Goal: Task Accomplishment & Management: Complete application form

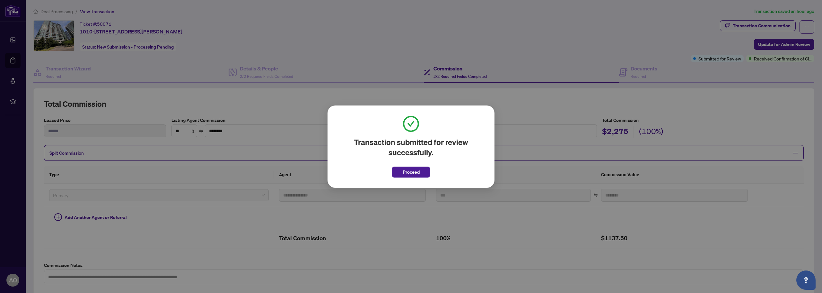
scroll to position [35, 0]
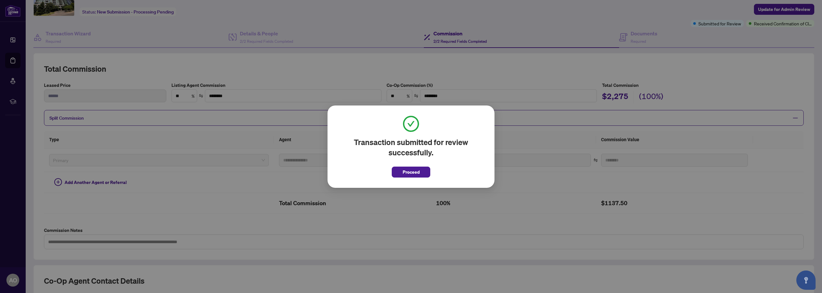
click at [424, 180] on div "Transaction submitted for review successfully. Proceed Cancel OK" at bounding box center [411, 146] width 167 height 82
click at [421, 173] on button "Proceed" at bounding box center [411, 171] width 39 height 11
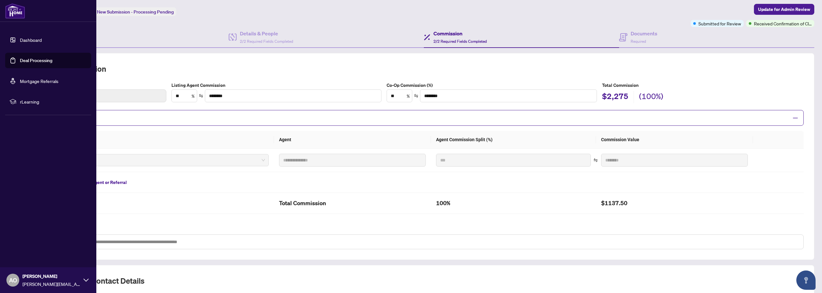
click at [9, 15] on img at bounding box center [15, 10] width 20 height 15
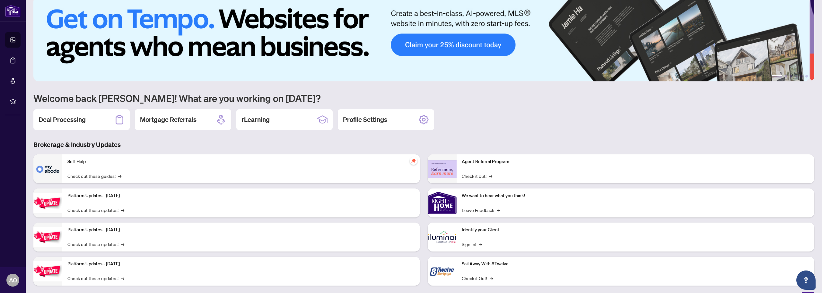
scroll to position [21, 0]
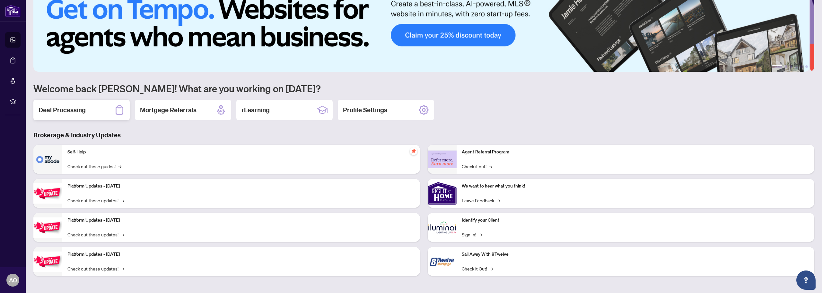
click at [84, 110] on h2 "Deal Processing" at bounding box center [62, 109] width 47 height 9
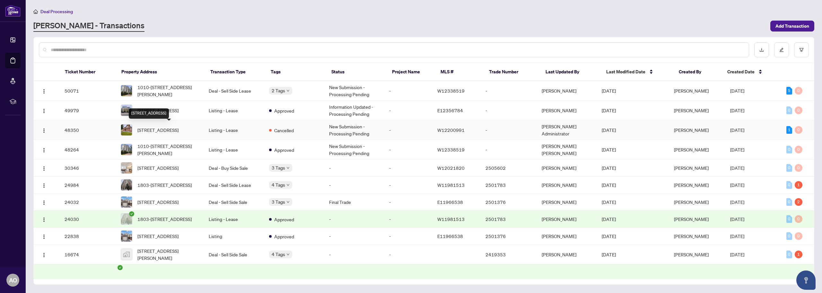
click at [179, 129] on span "[STREET_ADDRESS]" at bounding box center [157, 129] width 41 height 7
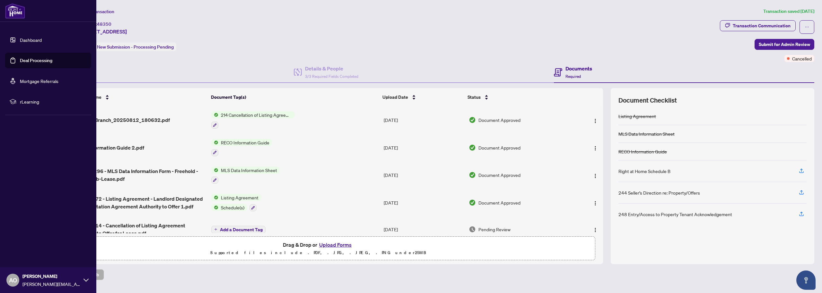
click at [32, 40] on link "Dashboard" at bounding box center [31, 40] width 22 height 6
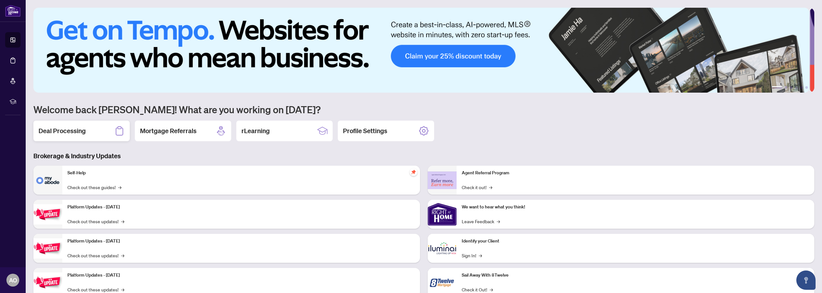
click at [94, 136] on div "Deal Processing" at bounding box center [81, 130] width 96 height 21
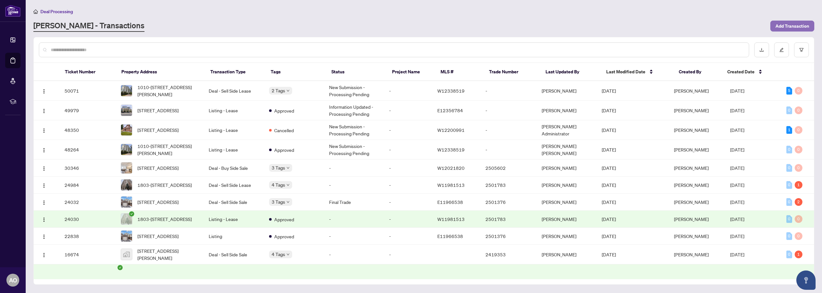
click at [777, 25] on span "Add Transaction" at bounding box center [793, 26] width 34 height 10
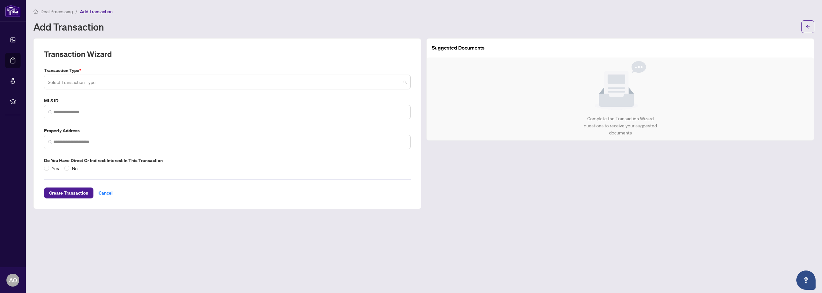
click at [138, 78] on input "search" at bounding box center [224, 83] width 353 height 14
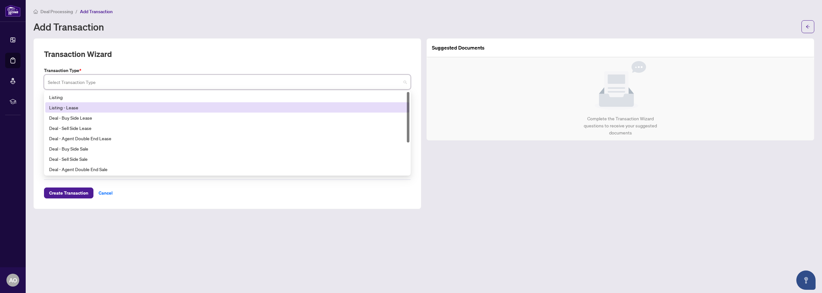
click at [136, 104] on div "Listing - Lease" at bounding box center [227, 107] width 357 height 7
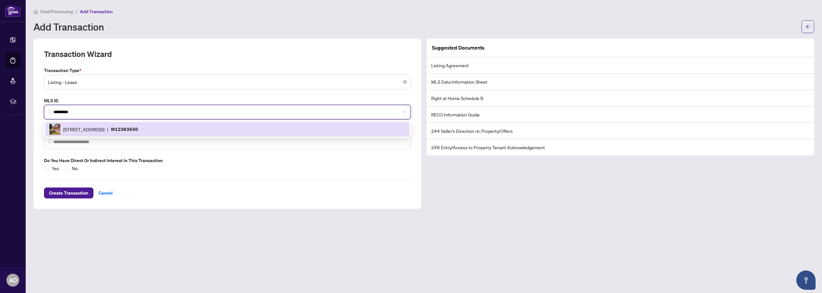
click at [134, 123] on div "[STREET_ADDRESS] | W12363540" at bounding box center [227, 129] width 357 height 12
type input "*********"
type input "**********"
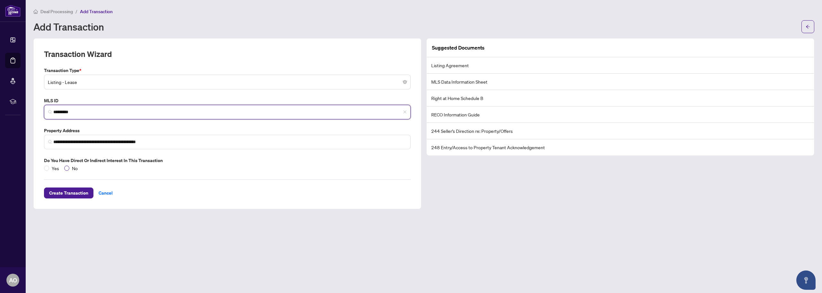
type input "*********"
click at [69, 169] on span "No" at bounding box center [74, 167] width 11 height 7
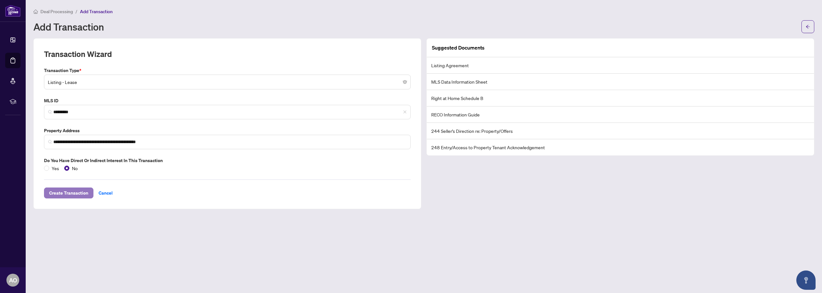
click at [71, 197] on span "Create Transaction" at bounding box center [68, 193] width 39 height 10
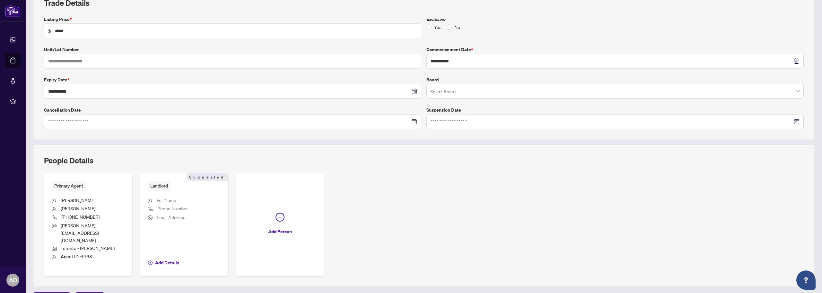
scroll to position [104, 0]
click at [94, 289] on span "Next Tab" at bounding box center [90, 294] width 18 height 10
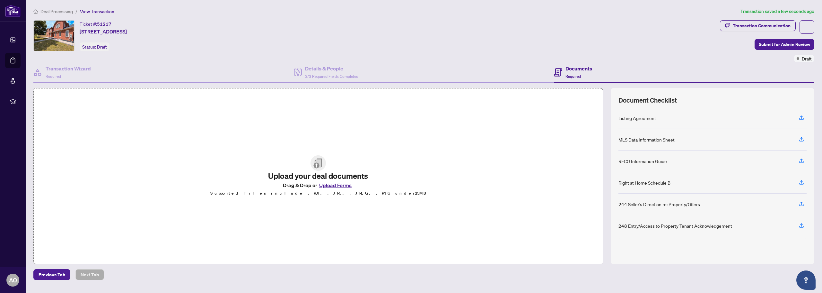
click at [326, 184] on button "Upload Forms" at bounding box center [335, 185] width 36 height 8
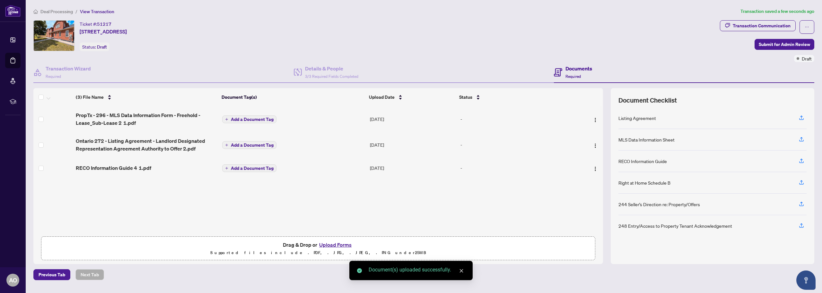
click at [571, 69] on h4 "Documents" at bounding box center [579, 69] width 27 height 8
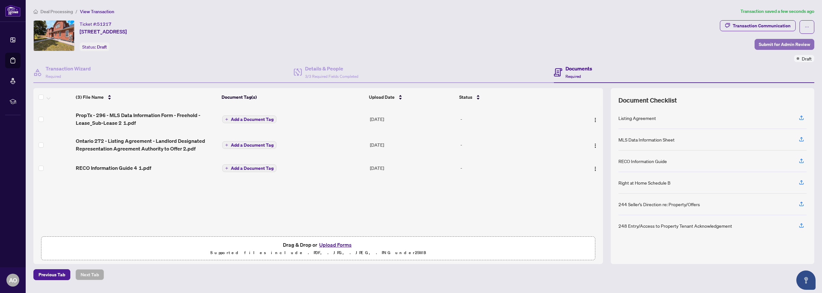
click at [761, 44] on span "Submit for Admin Review" at bounding box center [784, 44] width 51 height 10
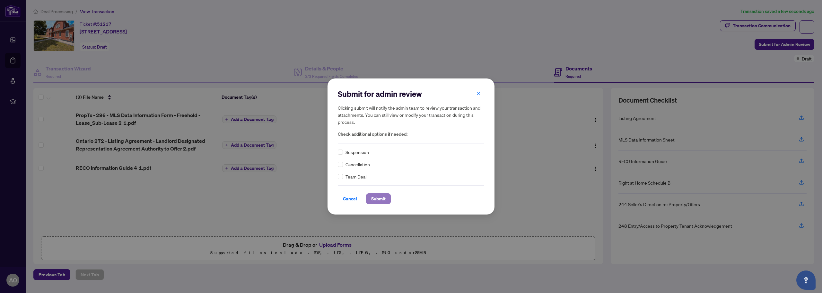
click at [379, 200] on span "Submit" at bounding box center [378, 198] width 14 height 10
